Goal: Transaction & Acquisition: Purchase product/service

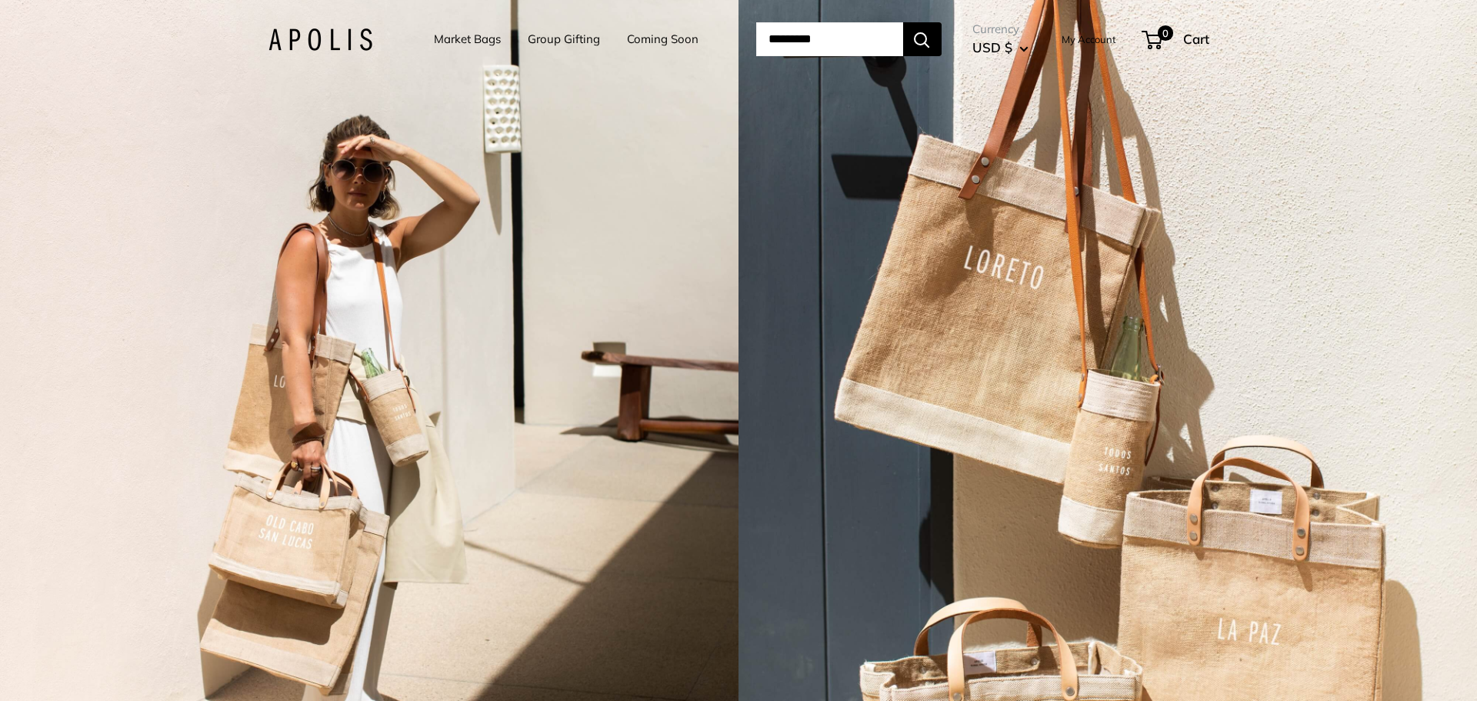
click at [821, 28] on input "Search..." at bounding box center [829, 39] width 147 height 34
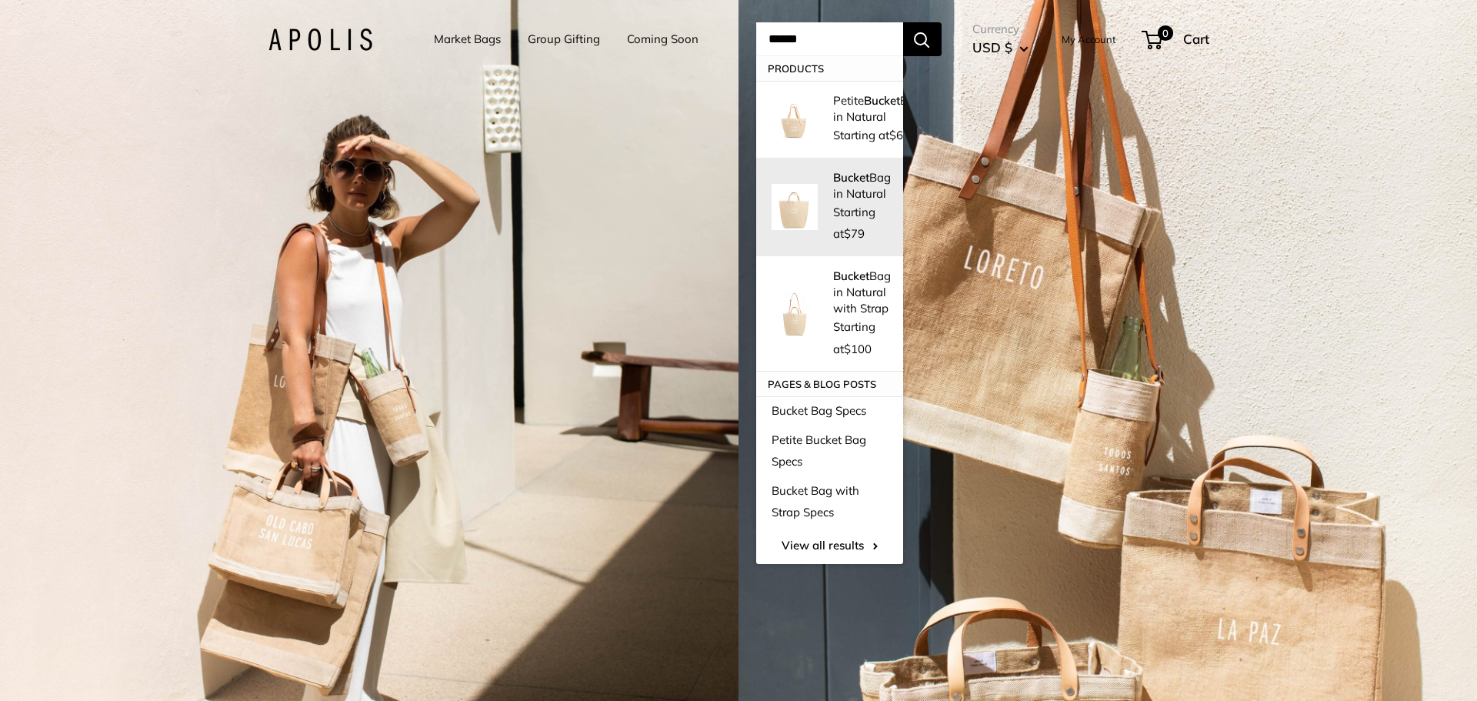
type input "******"
click at [851, 195] on p "Bucket Bag in Natural" at bounding box center [862, 185] width 58 height 32
